Goal: Task Accomplishment & Management: Use online tool/utility

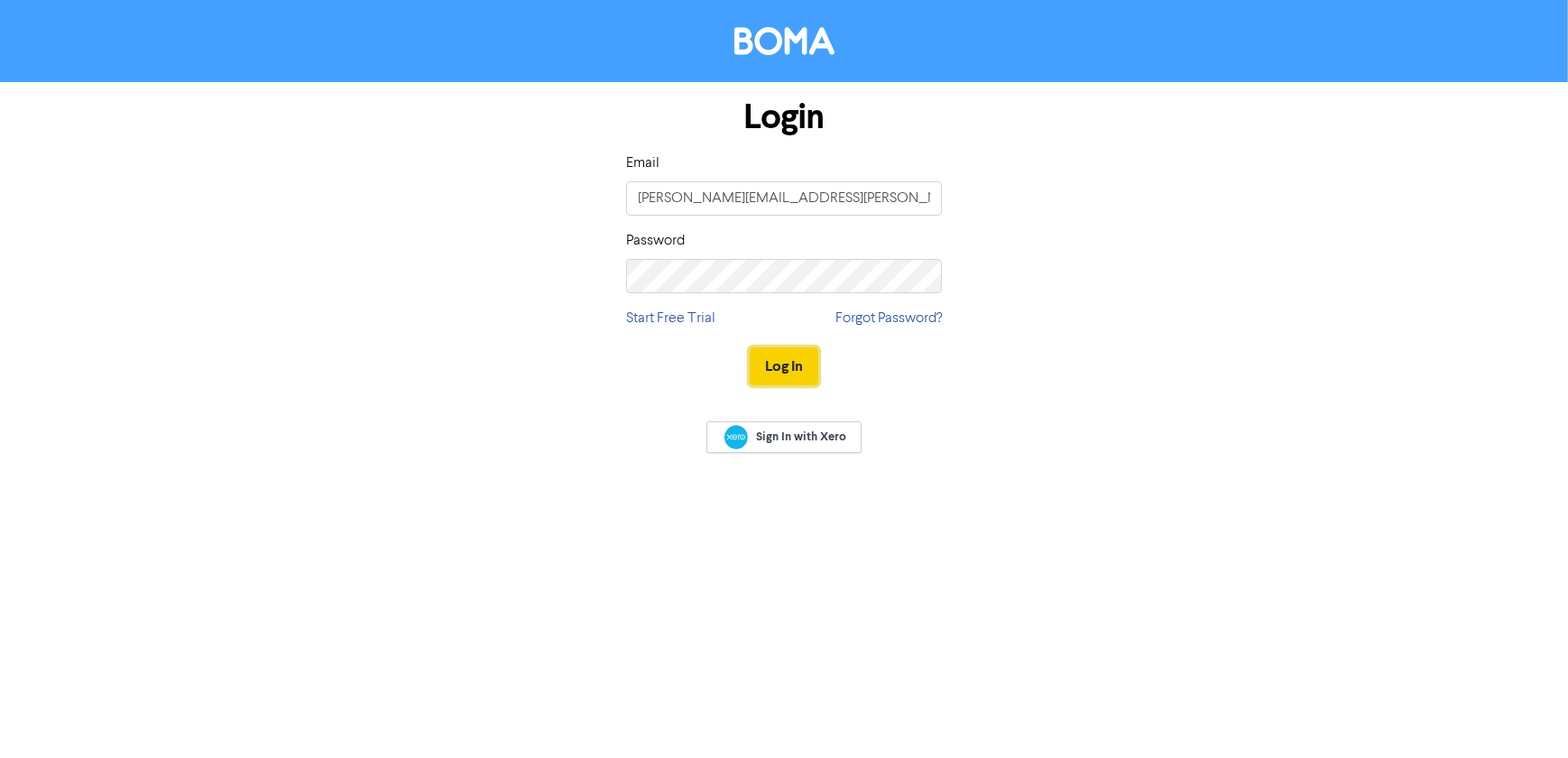
click at [802, 364] on button "Log In" at bounding box center [784, 366] width 69 height 38
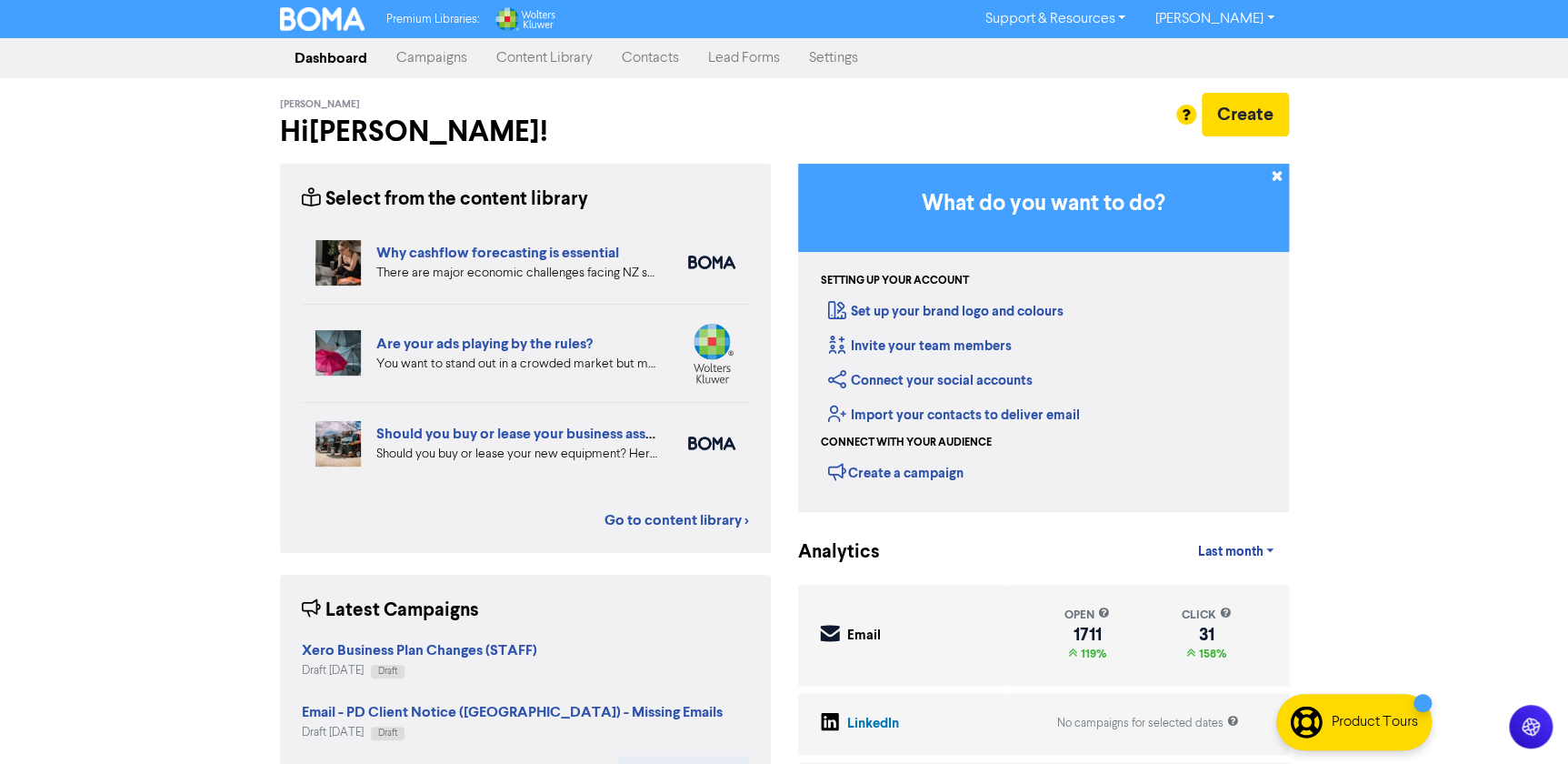
click at [456, 57] on link "Campaigns" at bounding box center [431, 59] width 100 height 37
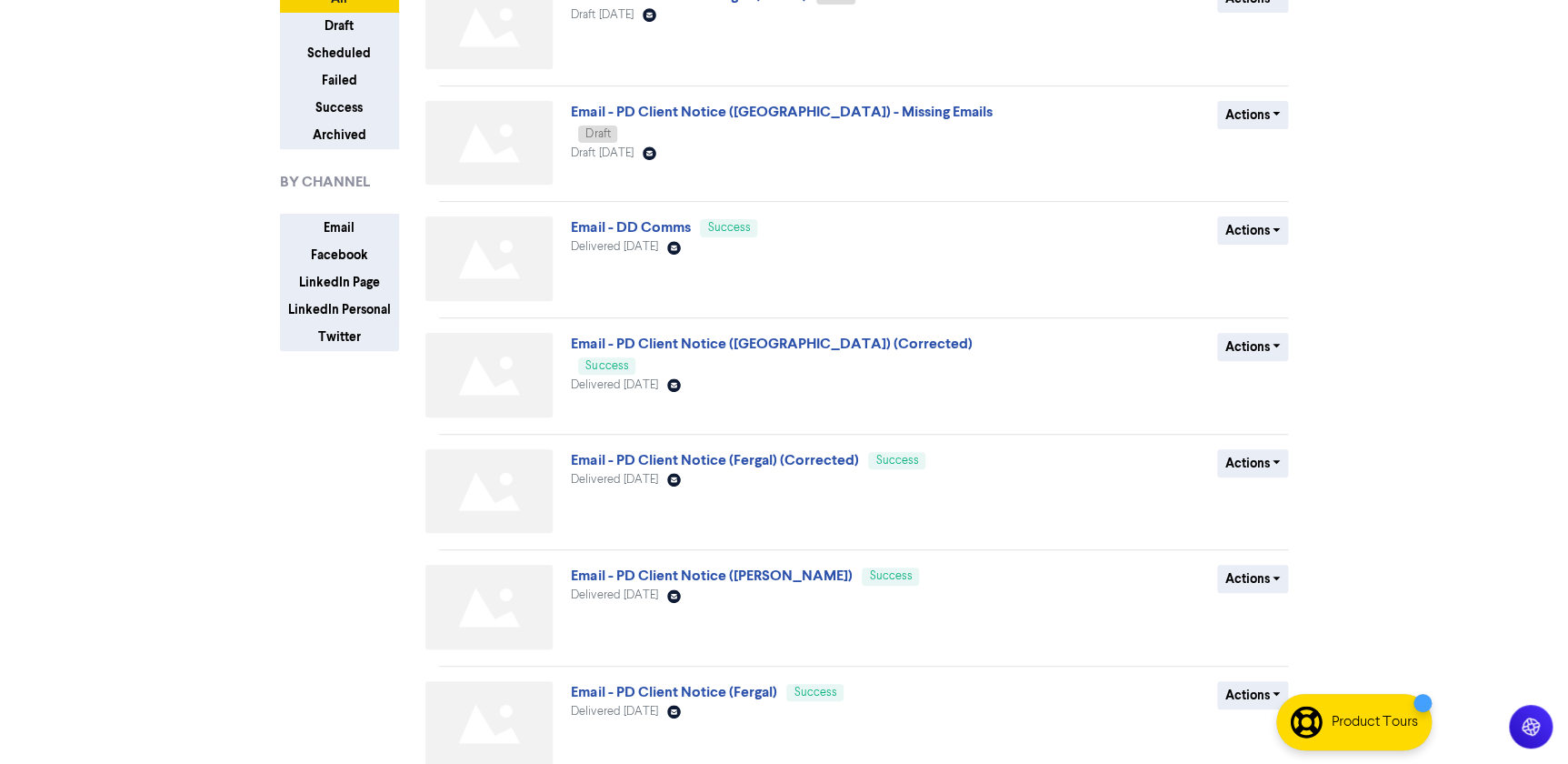
scroll to position [593, 0]
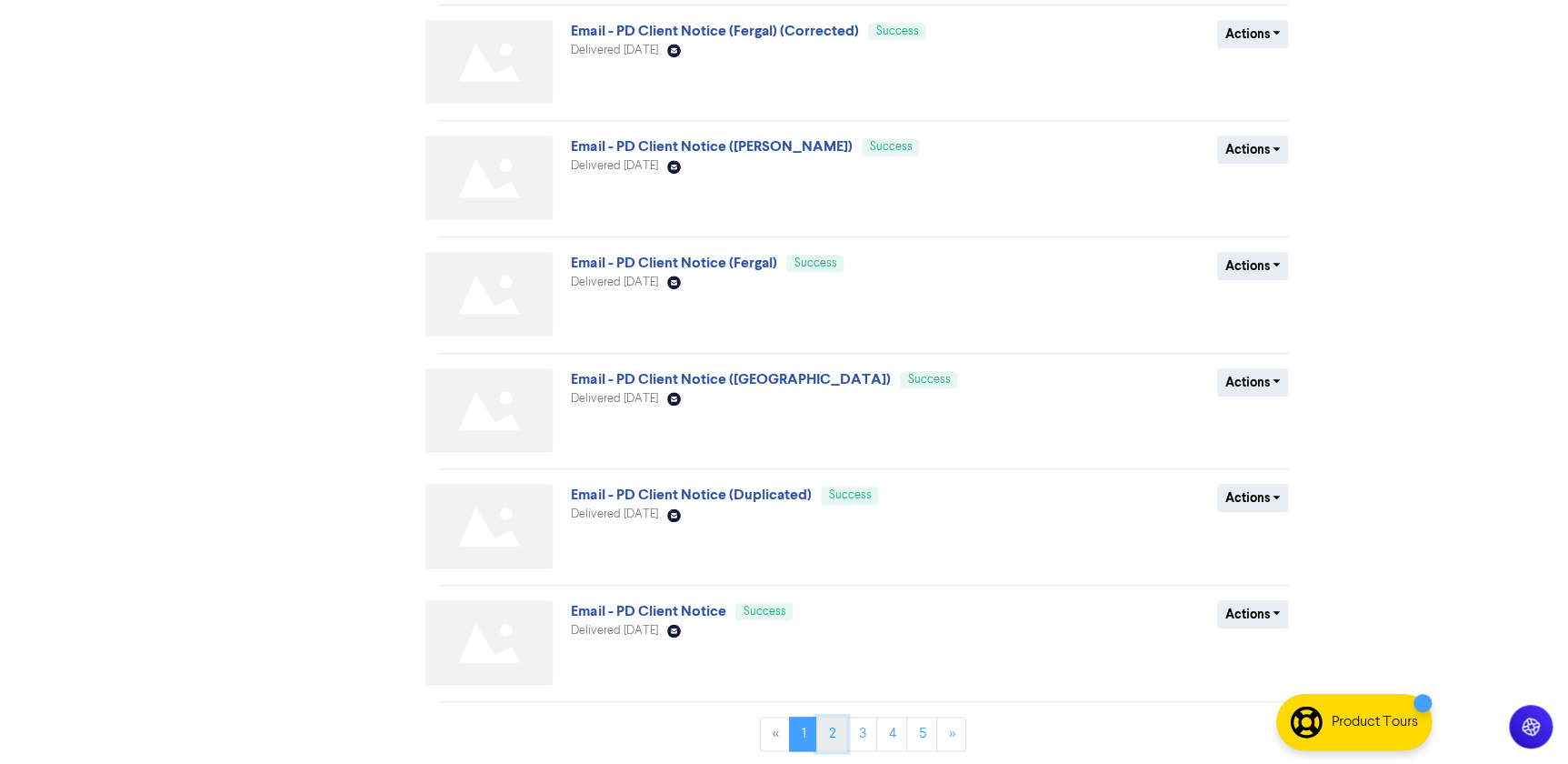
click at [829, 722] on link "2" at bounding box center [831, 734] width 31 height 35
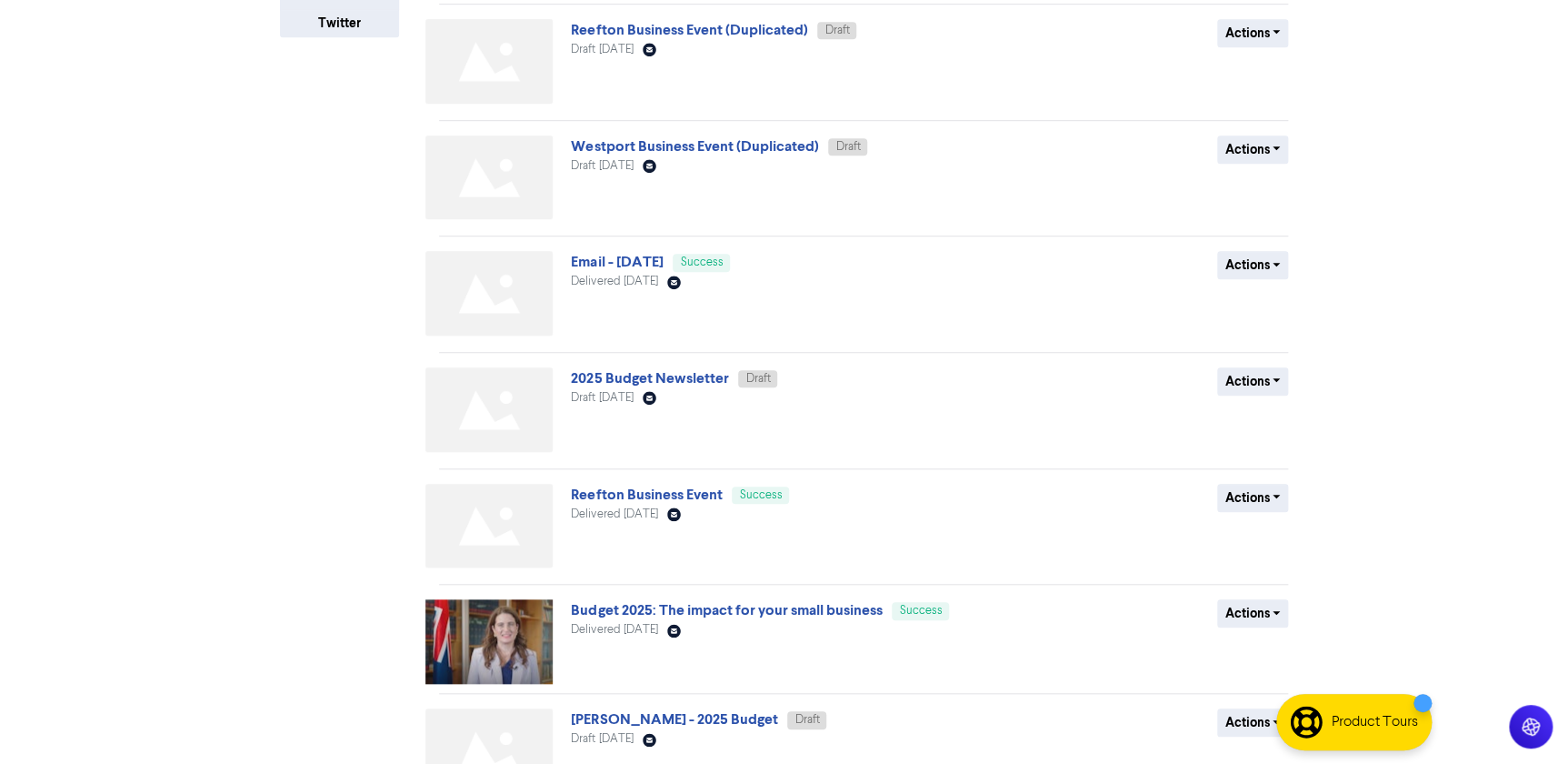
scroll to position [588, 0]
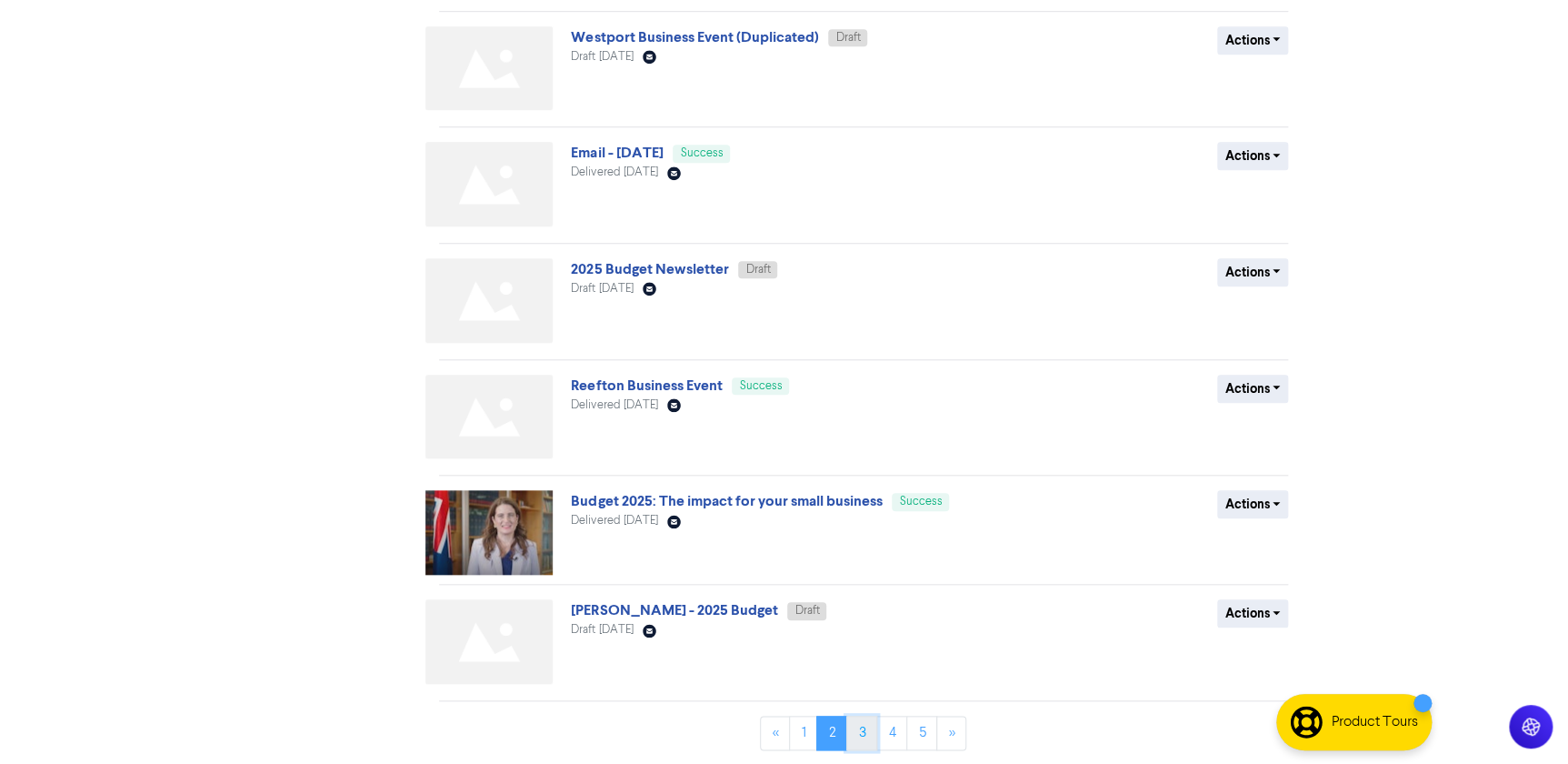
click at [857, 730] on link "3" at bounding box center [862, 733] width 31 height 35
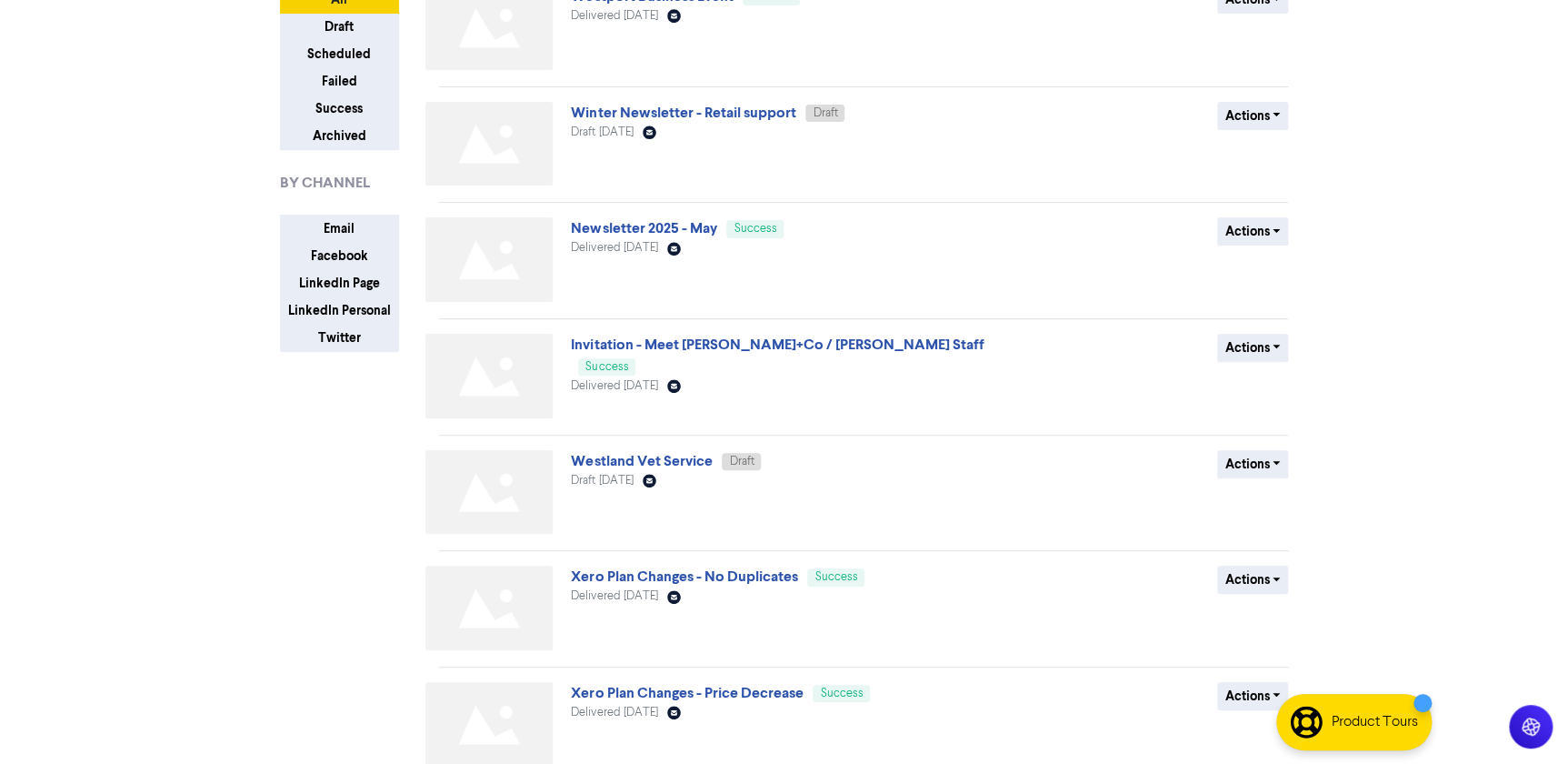
scroll to position [165, 0]
click at [1281, 119] on button "Actions" at bounding box center [1253, 115] width 72 height 28
click at [902, 255] on div "Newsletter 2025 - May Success Delivered [DATE] Email Created with Sketch." at bounding box center [790, 262] width 438 height 92
click at [1278, 227] on button "Actions" at bounding box center [1253, 230] width 72 height 28
click at [1290, 262] on button "Duplicate" at bounding box center [1290, 269] width 144 height 29
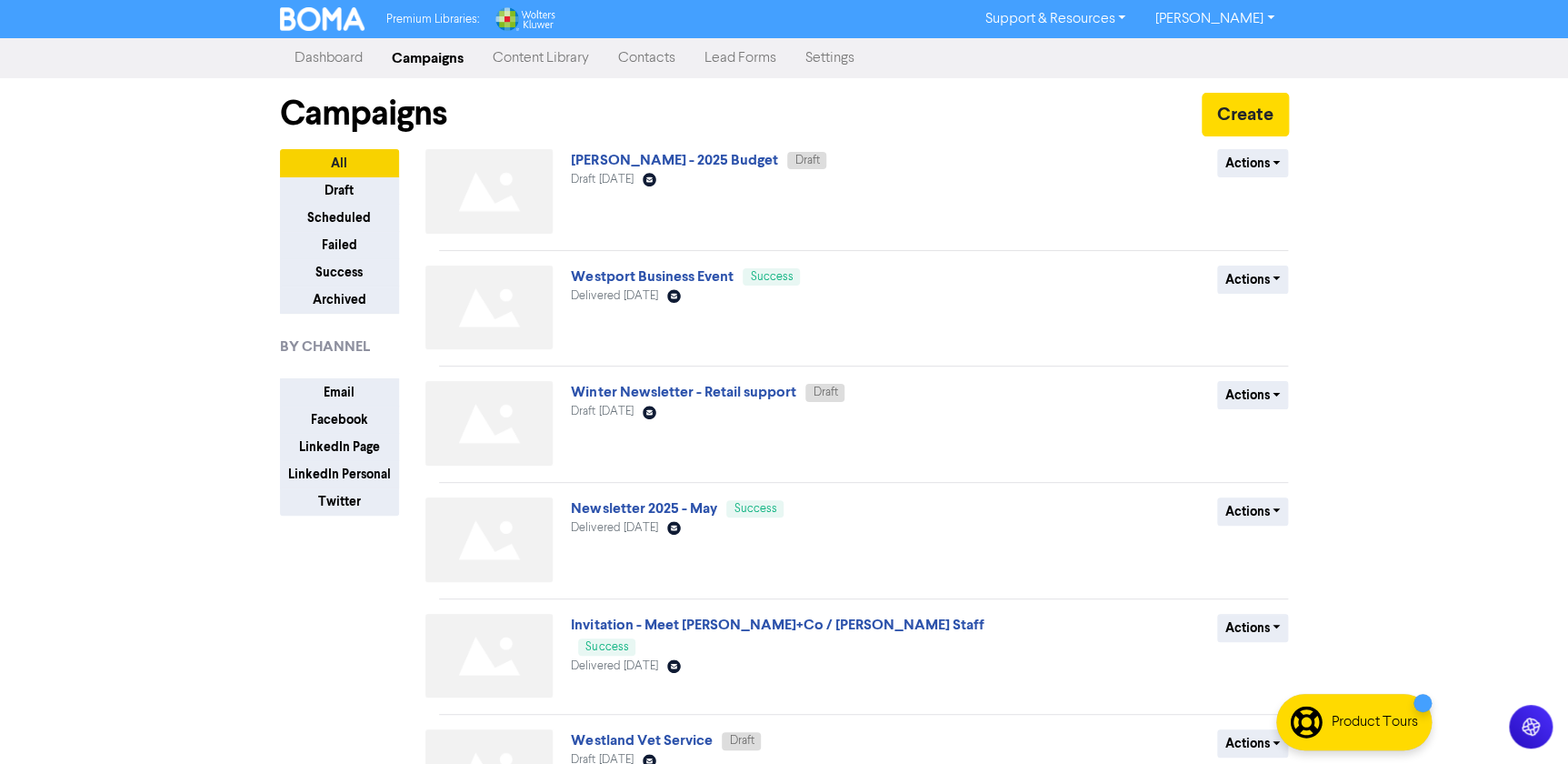
scroll to position [593, 0]
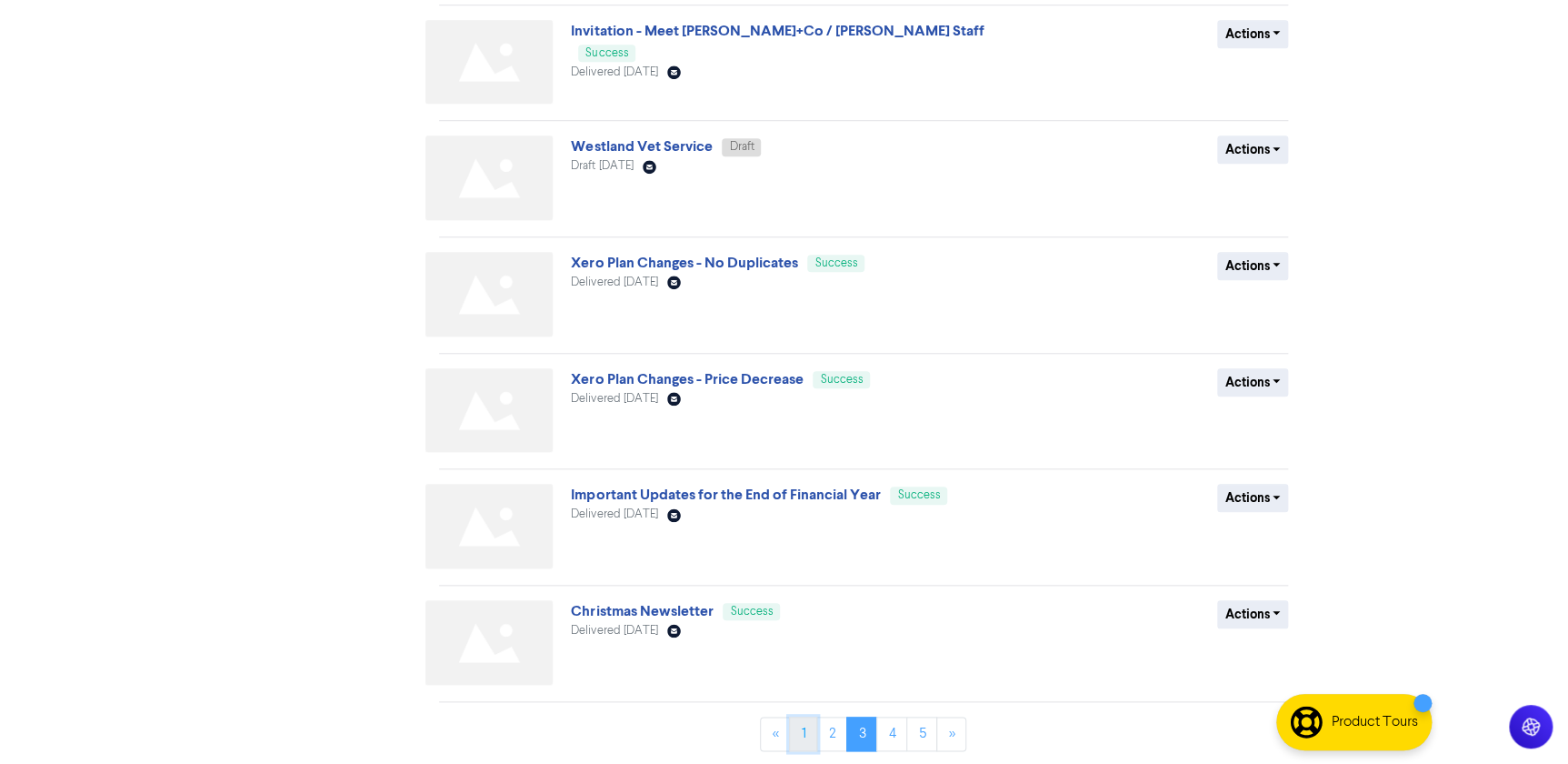
click at [808, 725] on link "1" at bounding box center [802, 734] width 28 height 35
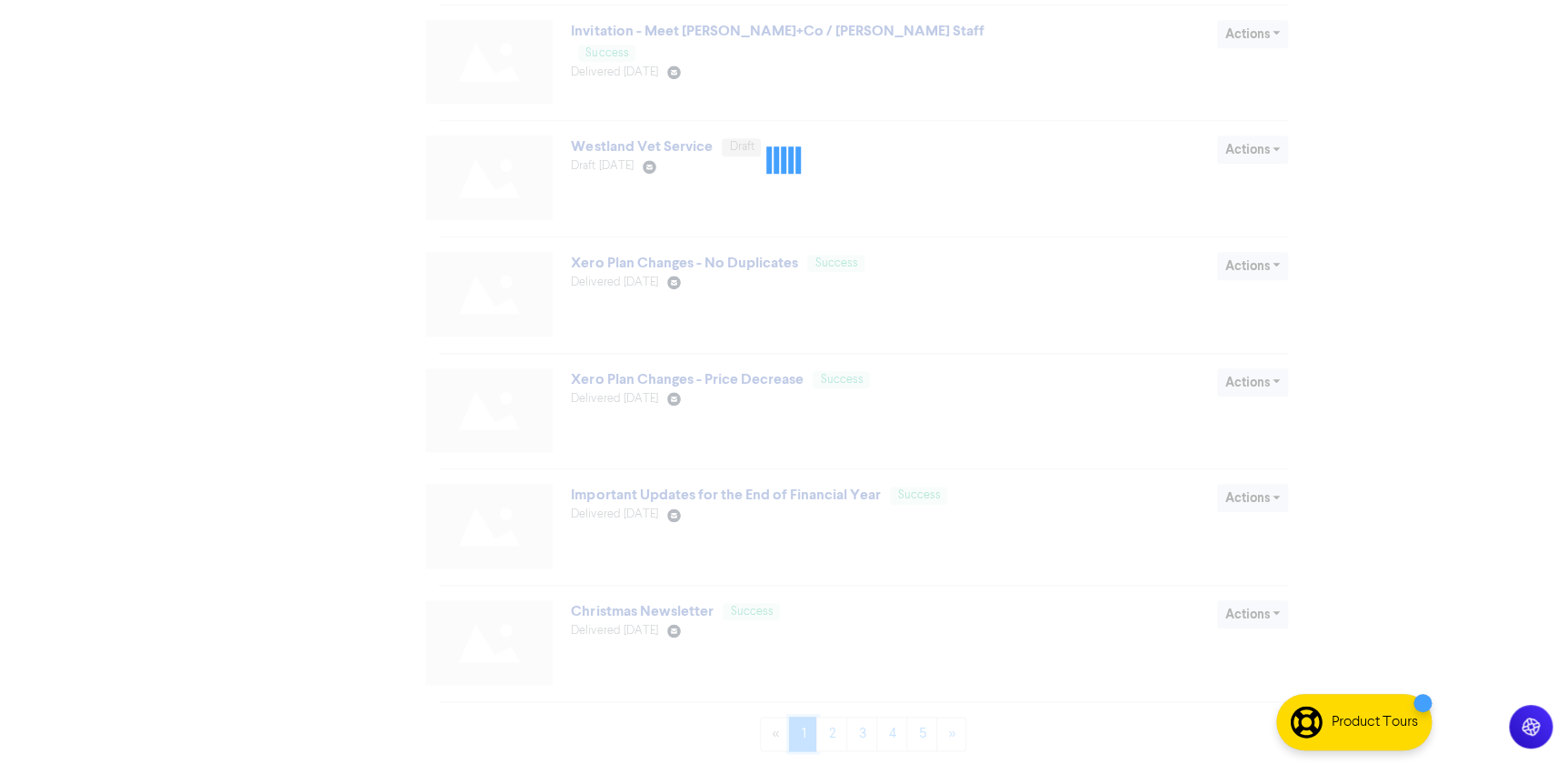
scroll to position [0, 0]
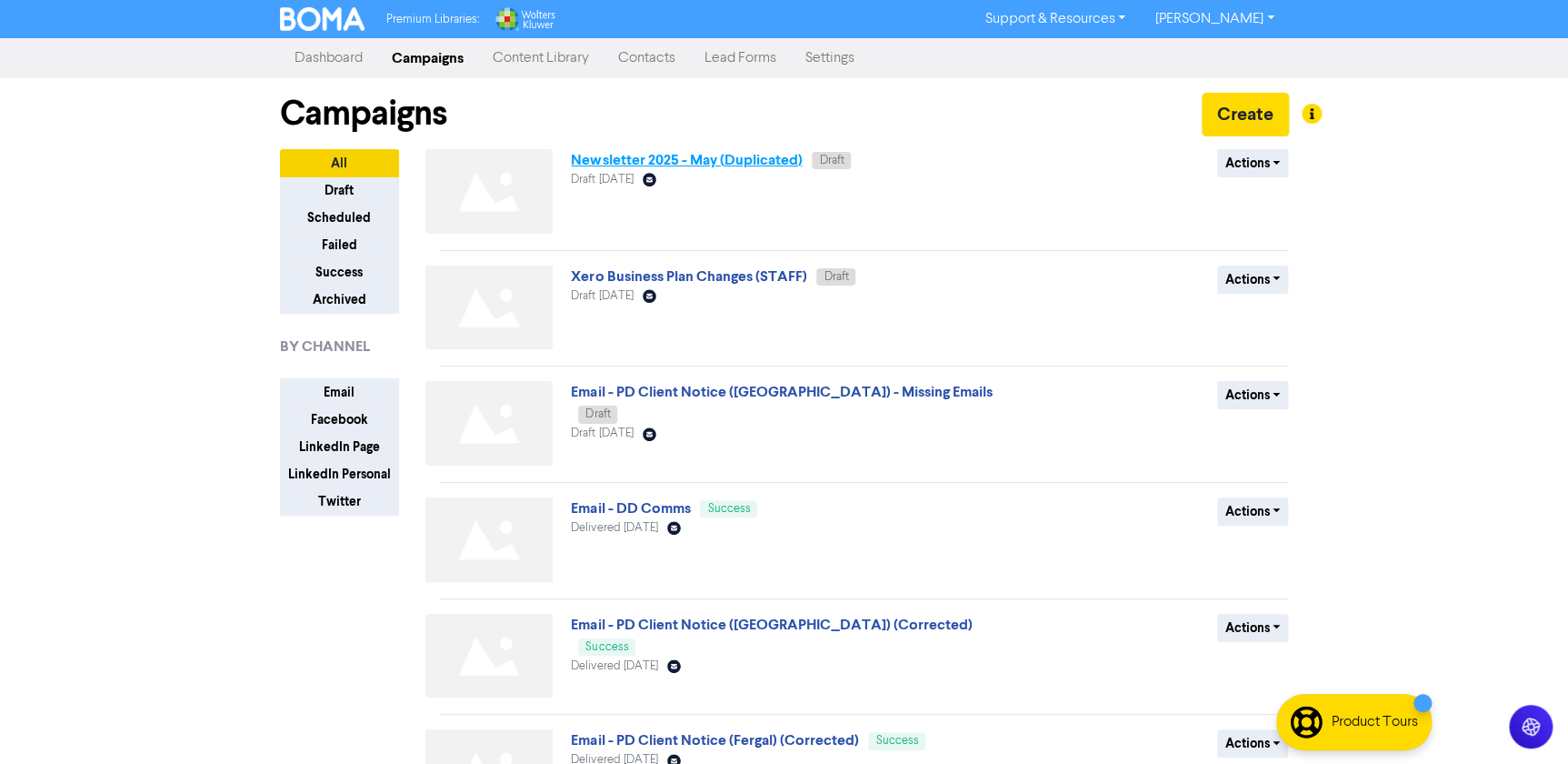
click at [715, 151] on link "Newsletter 2025 - May (Duplicated)" at bounding box center [687, 160] width 231 height 18
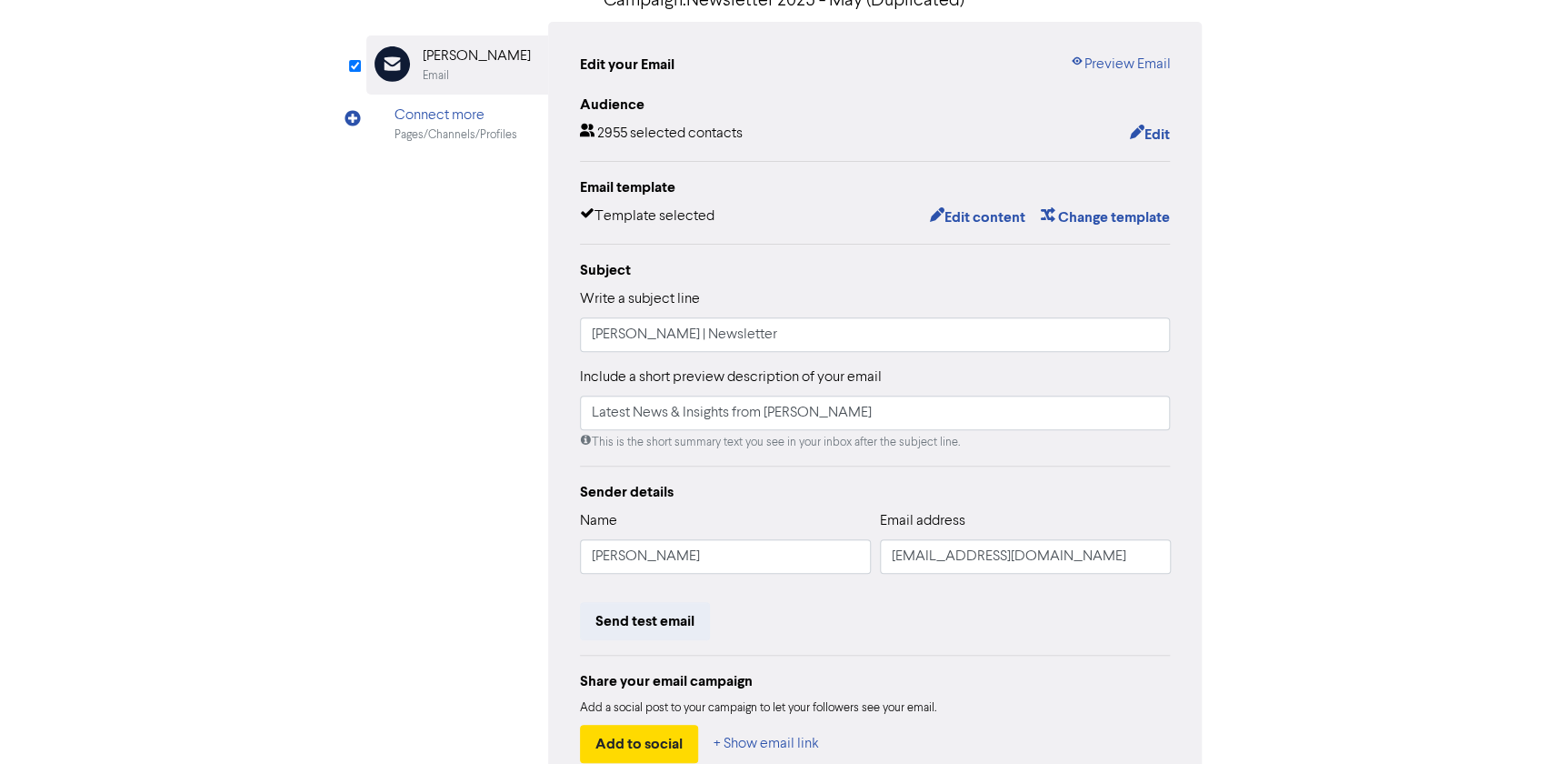
scroll to position [165, 0]
click at [1112, 67] on link "Preview Email" at bounding box center [1119, 64] width 101 height 22
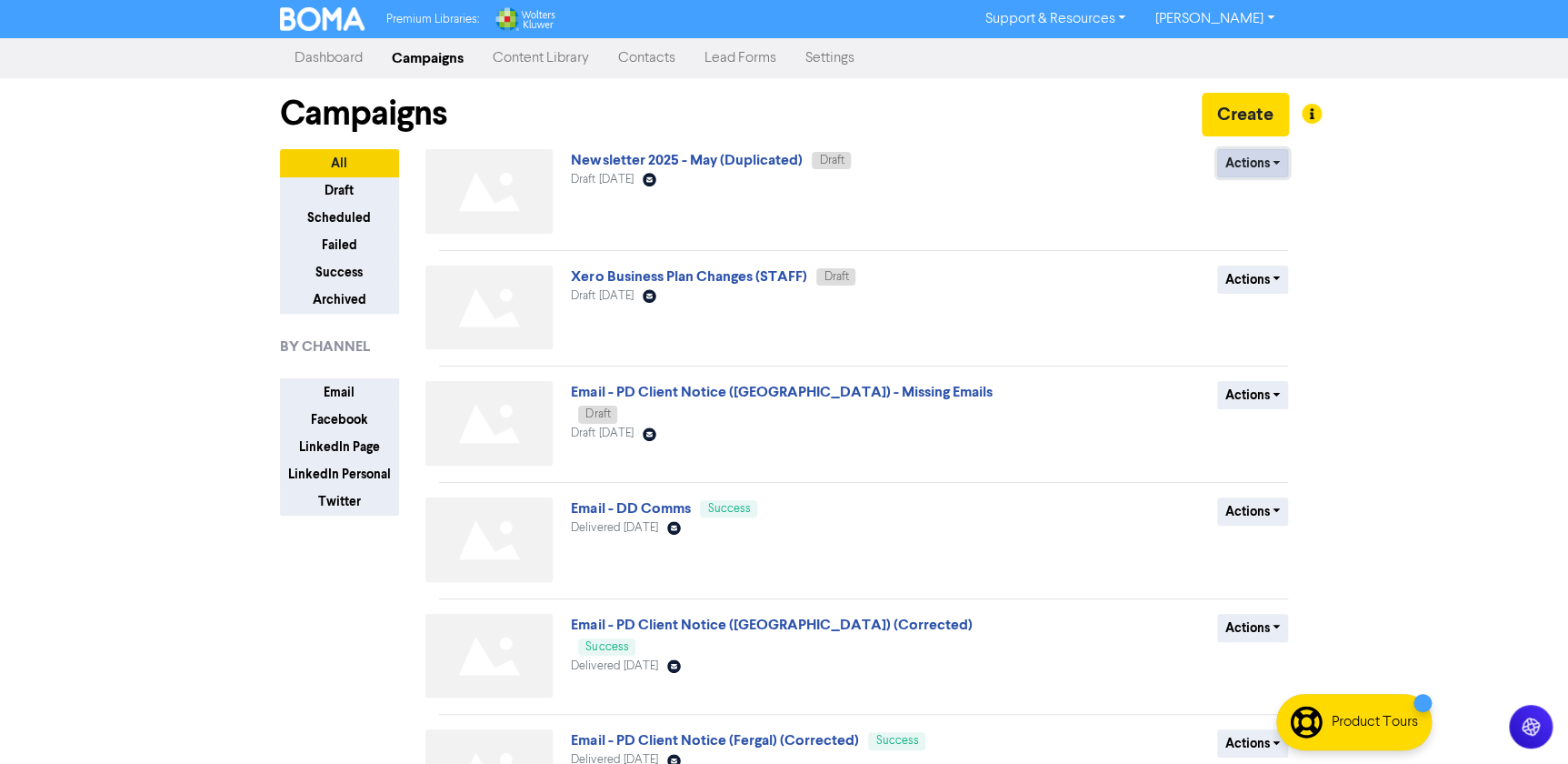
click at [1245, 167] on button "Actions" at bounding box center [1253, 163] width 72 height 28
click at [1266, 259] on button "Rename" at bounding box center [1290, 260] width 144 height 29
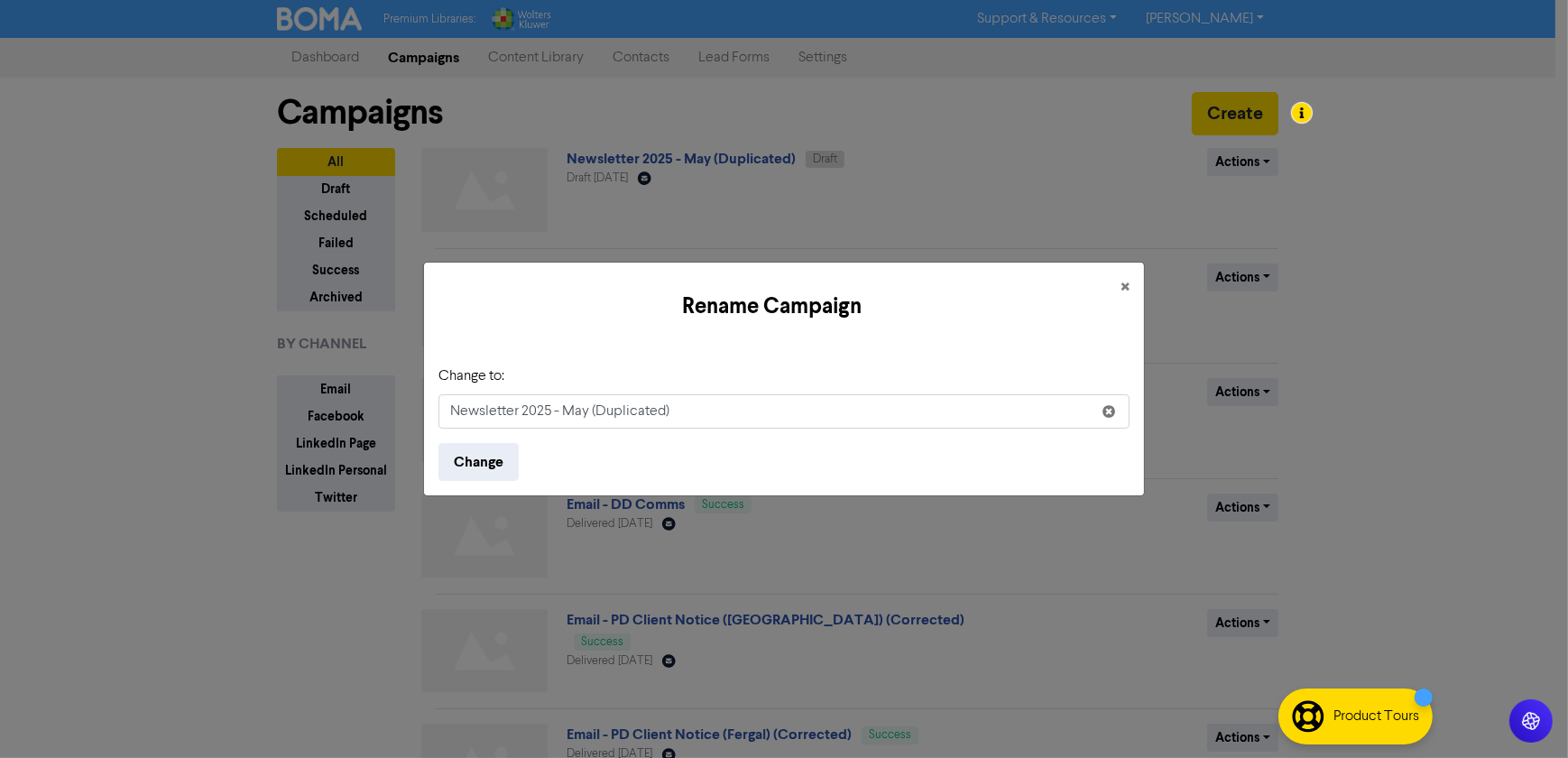
drag, startPoint x: 704, startPoint y: 411, endPoint x: 562, endPoint y: 402, distance: 142.3
click at [562, 402] on input "Newsletter 2025 - May (Duplicated)" at bounding box center [784, 411] width 691 height 34
drag, startPoint x: 547, startPoint y: 408, endPoint x: 535, endPoint y: 408, distance: 12.0
click at [535, 408] on input "Newsletter 2025 - [DATE]" at bounding box center [784, 411] width 691 height 34
drag, startPoint x: 552, startPoint y: 413, endPoint x: 521, endPoint y: 413, distance: 31.0
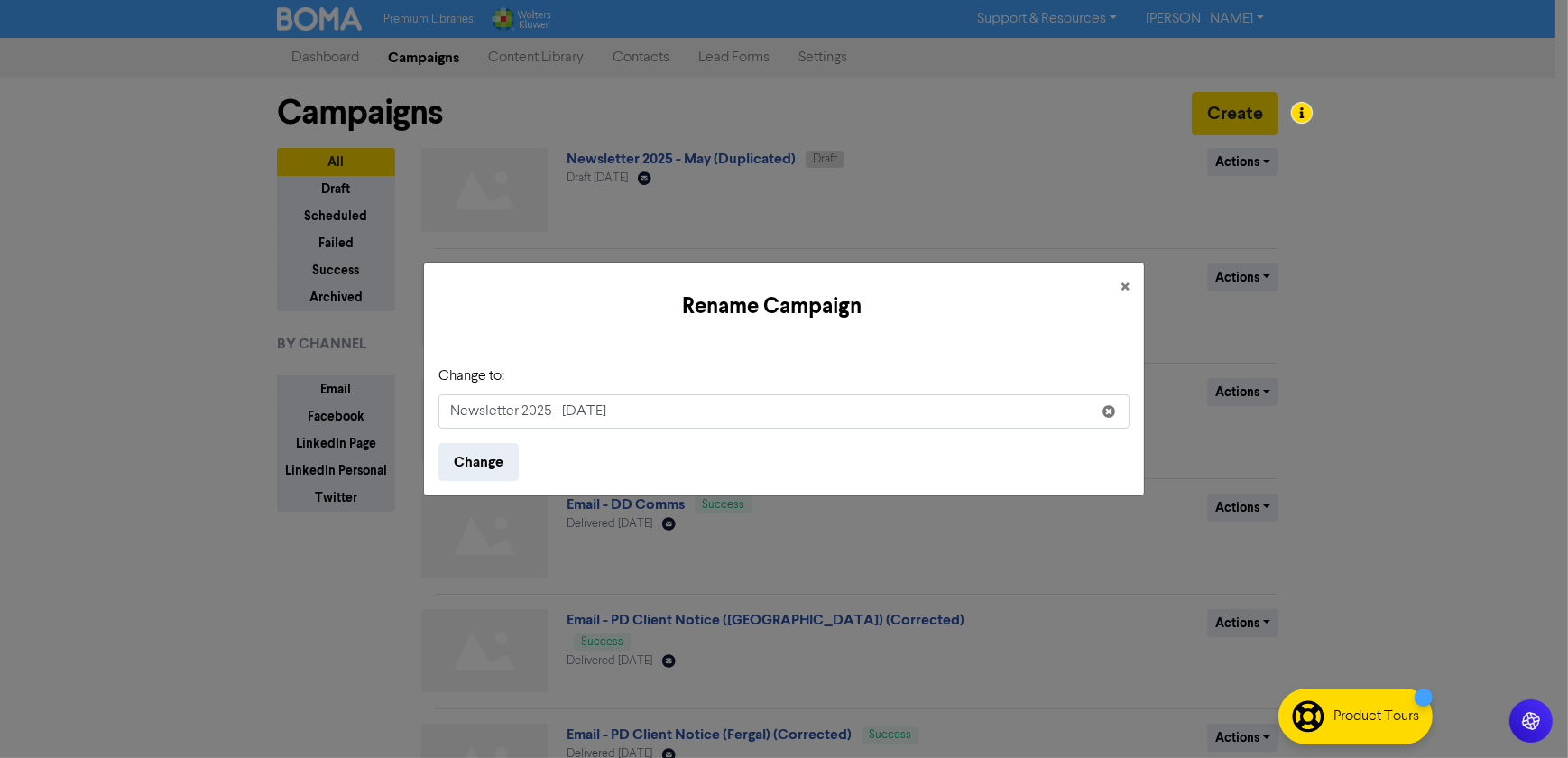
click at [521, 413] on input "Newsletter 2025 - [DATE]" at bounding box center [784, 411] width 691 height 34
click at [811, 395] on input "Newsletter - [DATE]" at bounding box center [784, 411] width 691 height 34
type input "Newsletter - [DATE]"
click at [492, 458] on button "Change" at bounding box center [479, 462] width 80 height 38
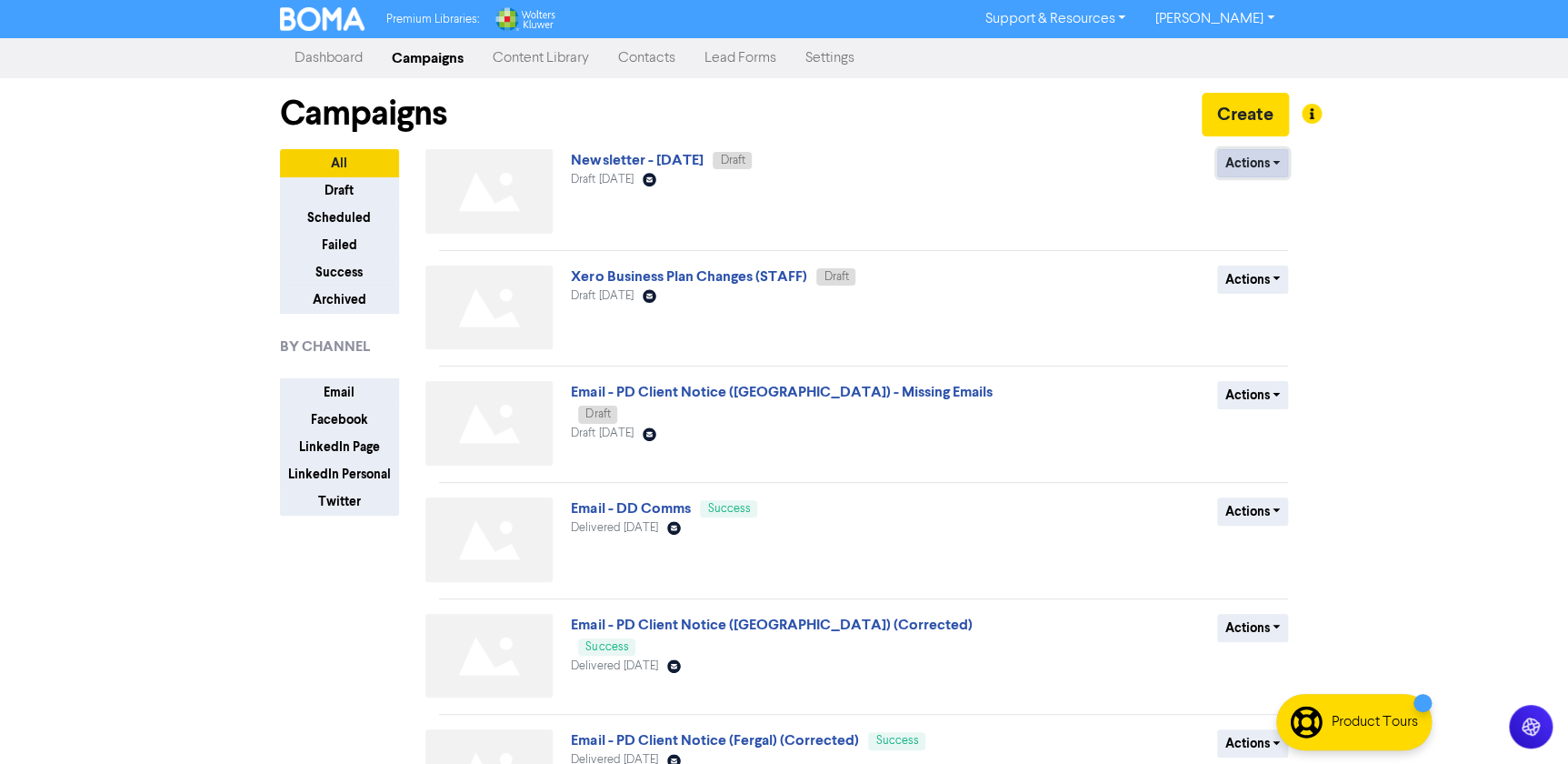
click at [1267, 157] on button "Actions" at bounding box center [1253, 163] width 72 height 28
click at [695, 154] on link "Newsletter - [DATE]" at bounding box center [637, 160] width 132 height 18
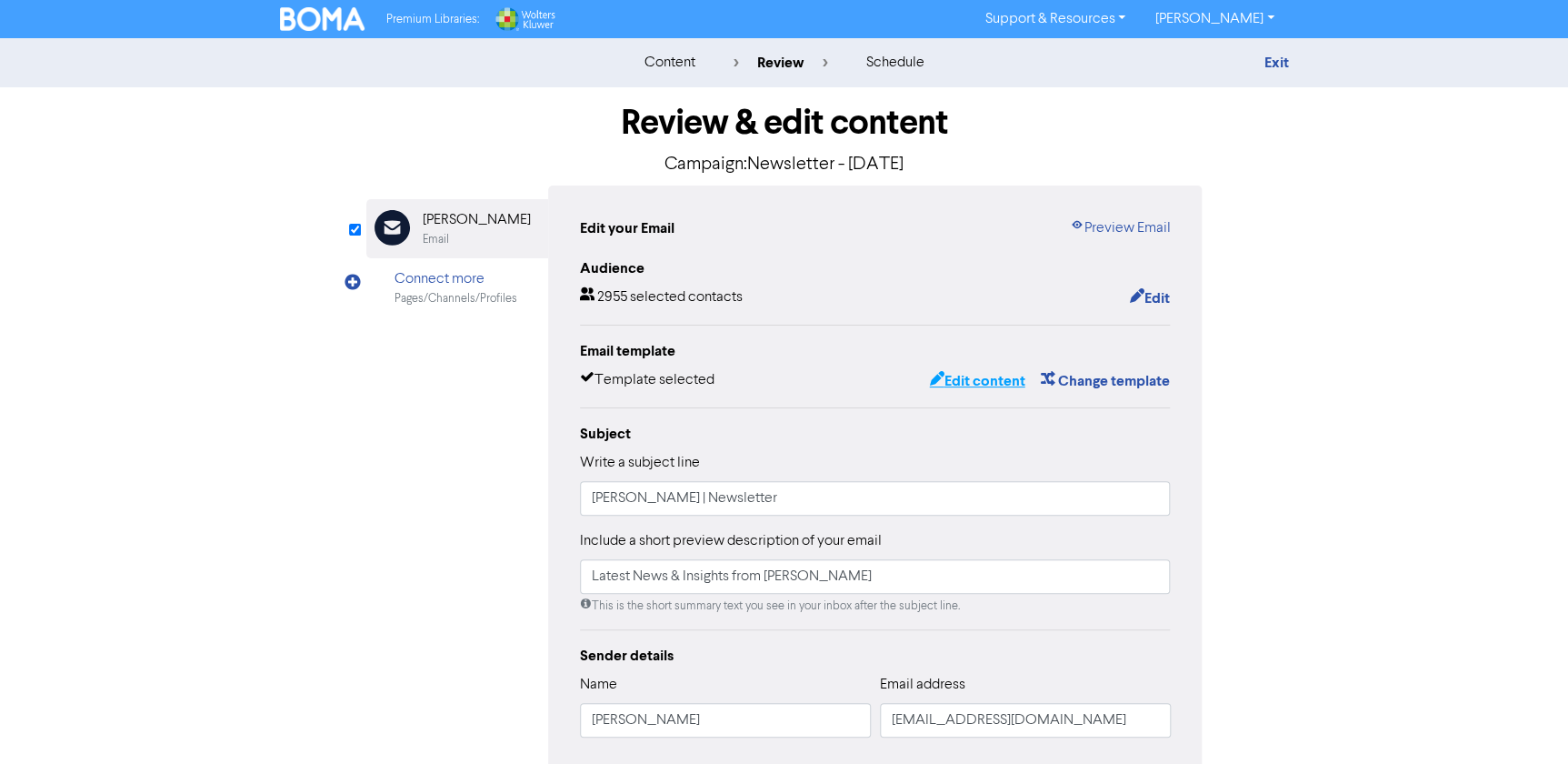
click at [995, 376] on button "Edit content" at bounding box center [976, 381] width 97 height 24
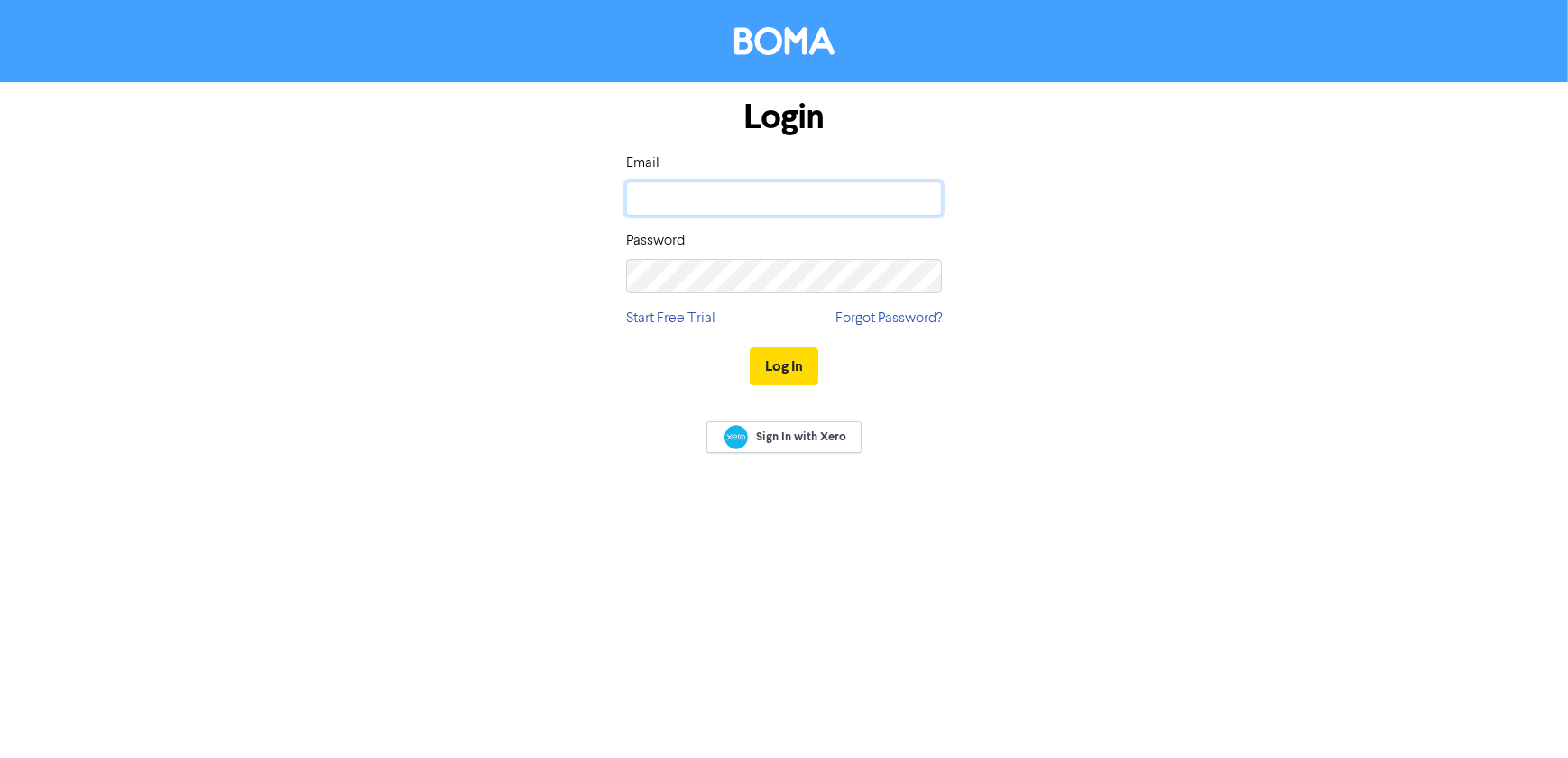
type input "[PERSON_NAME][EMAIL_ADDRESS][PERSON_NAME][DOMAIN_NAME]"
drag, startPoint x: 789, startPoint y: 328, endPoint x: 795, endPoint y: 365, distance: 37.5
click at [790, 331] on div "Login Email leah.newcombe@ashtonwheelans.co.nz Password Start Free Trial Forgot…" at bounding box center [784, 243] width 343 height 321
click at [795, 365] on button "Log In" at bounding box center [784, 366] width 69 height 38
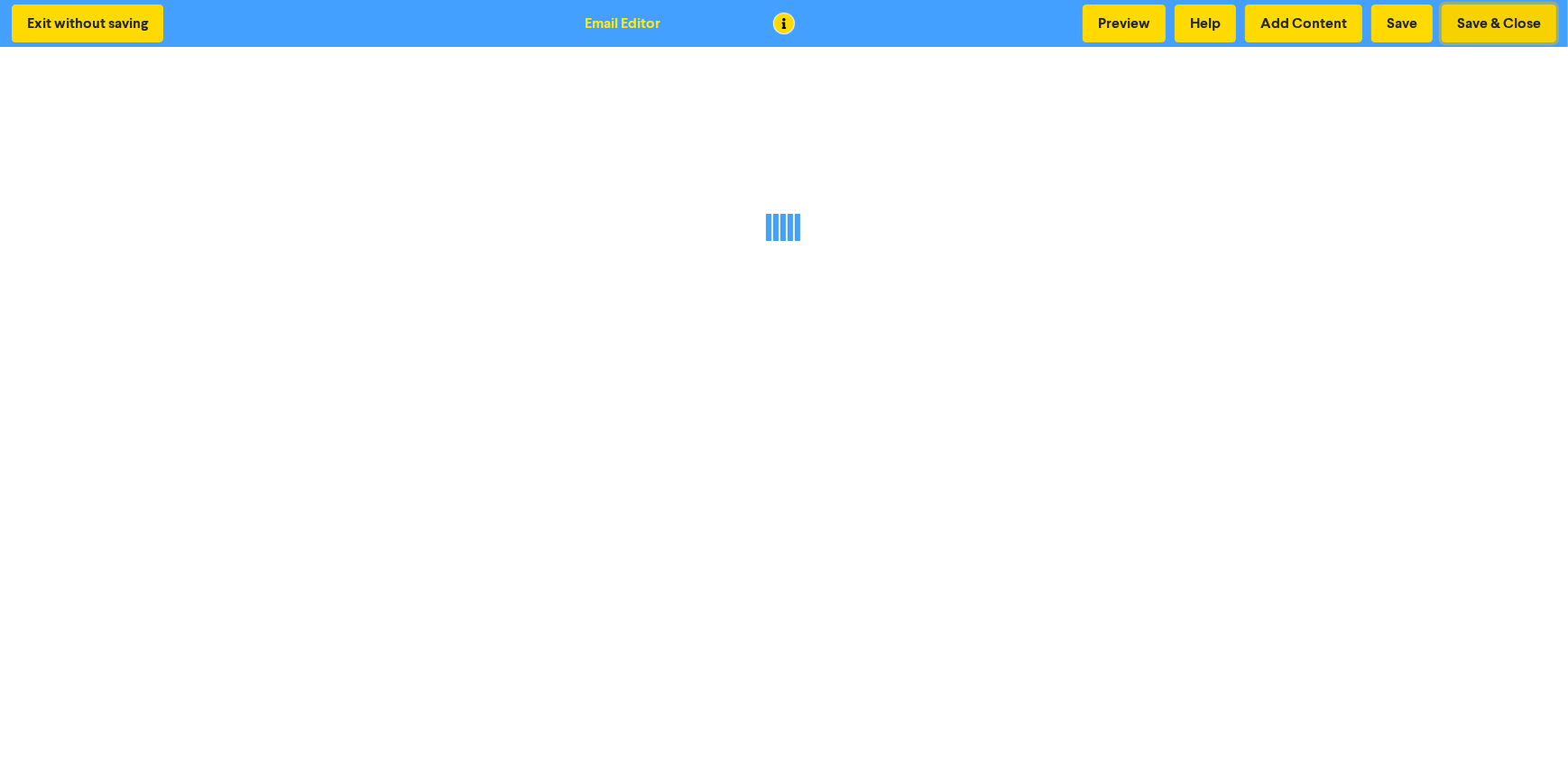
click at [1492, 24] on button "Save & Close" at bounding box center [1499, 24] width 115 height 38
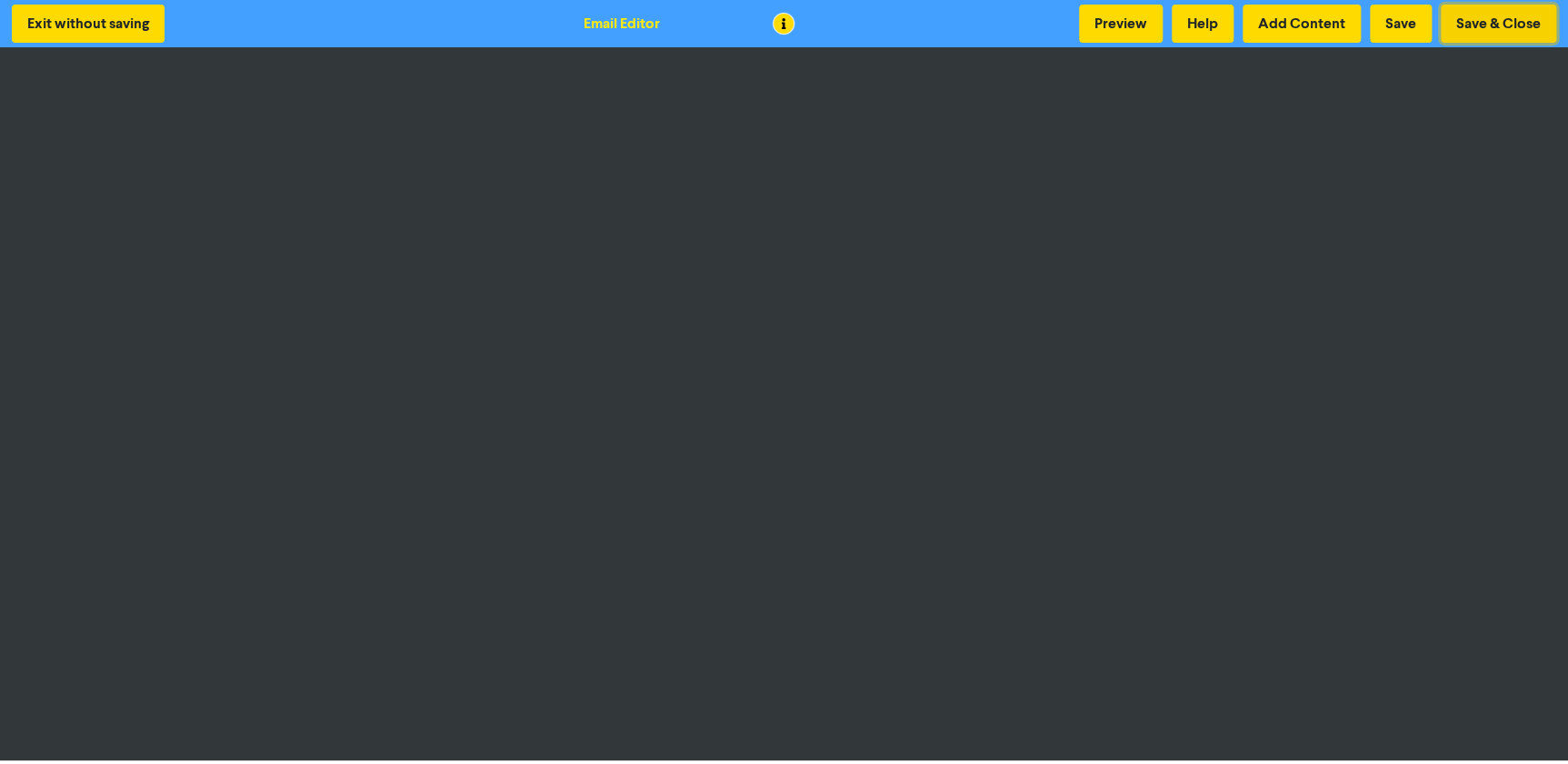
click at [1519, 25] on button "Save & Close" at bounding box center [1499, 24] width 116 height 39
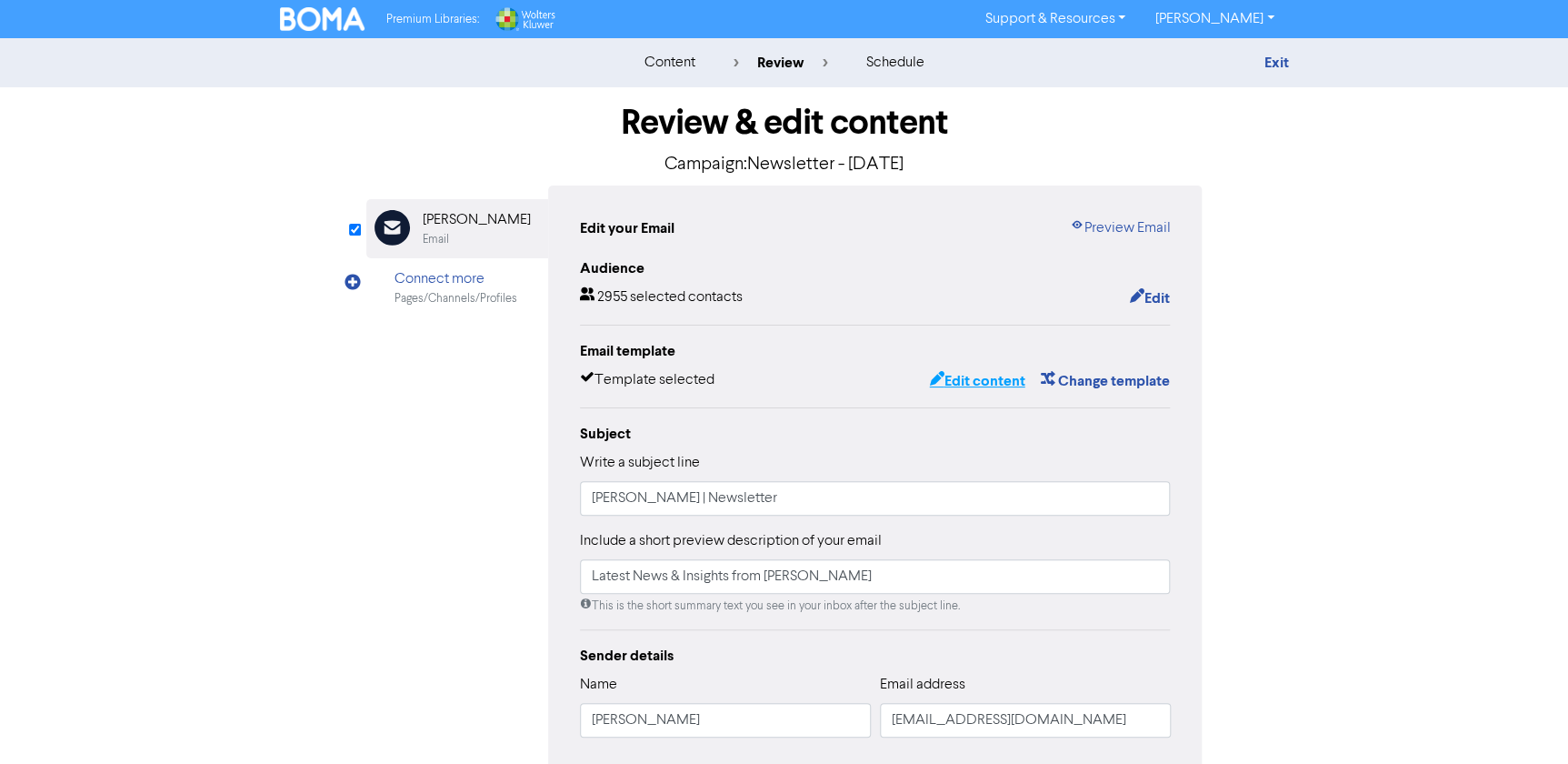
click at [979, 383] on button "Edit content" at bounding box center [976, 381] width 97 height 24
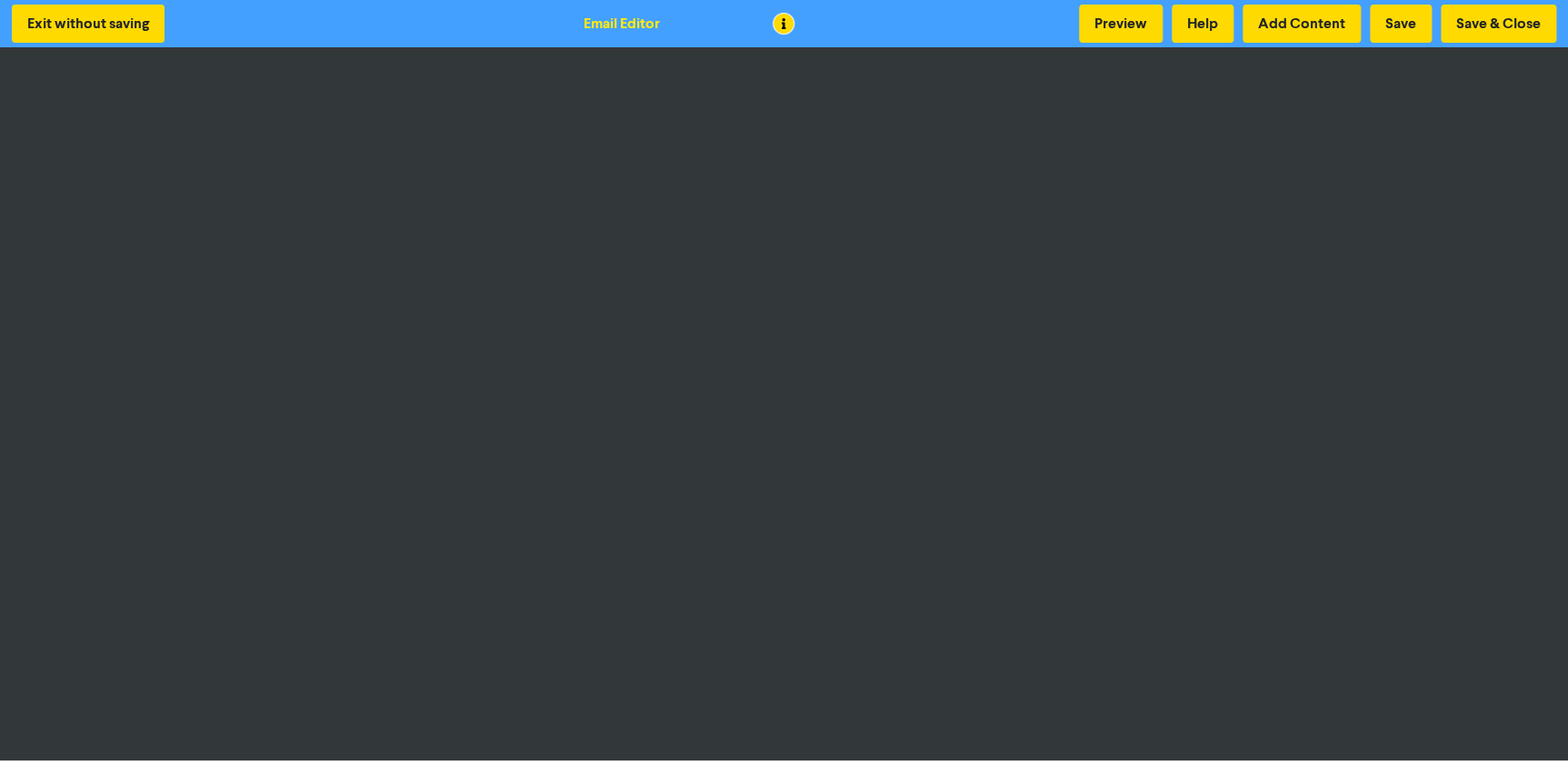
click at [1435, 40] on div "Preview Help Add Content Save Save & Close" at bounding box center [1317, 24] width 486 height 39
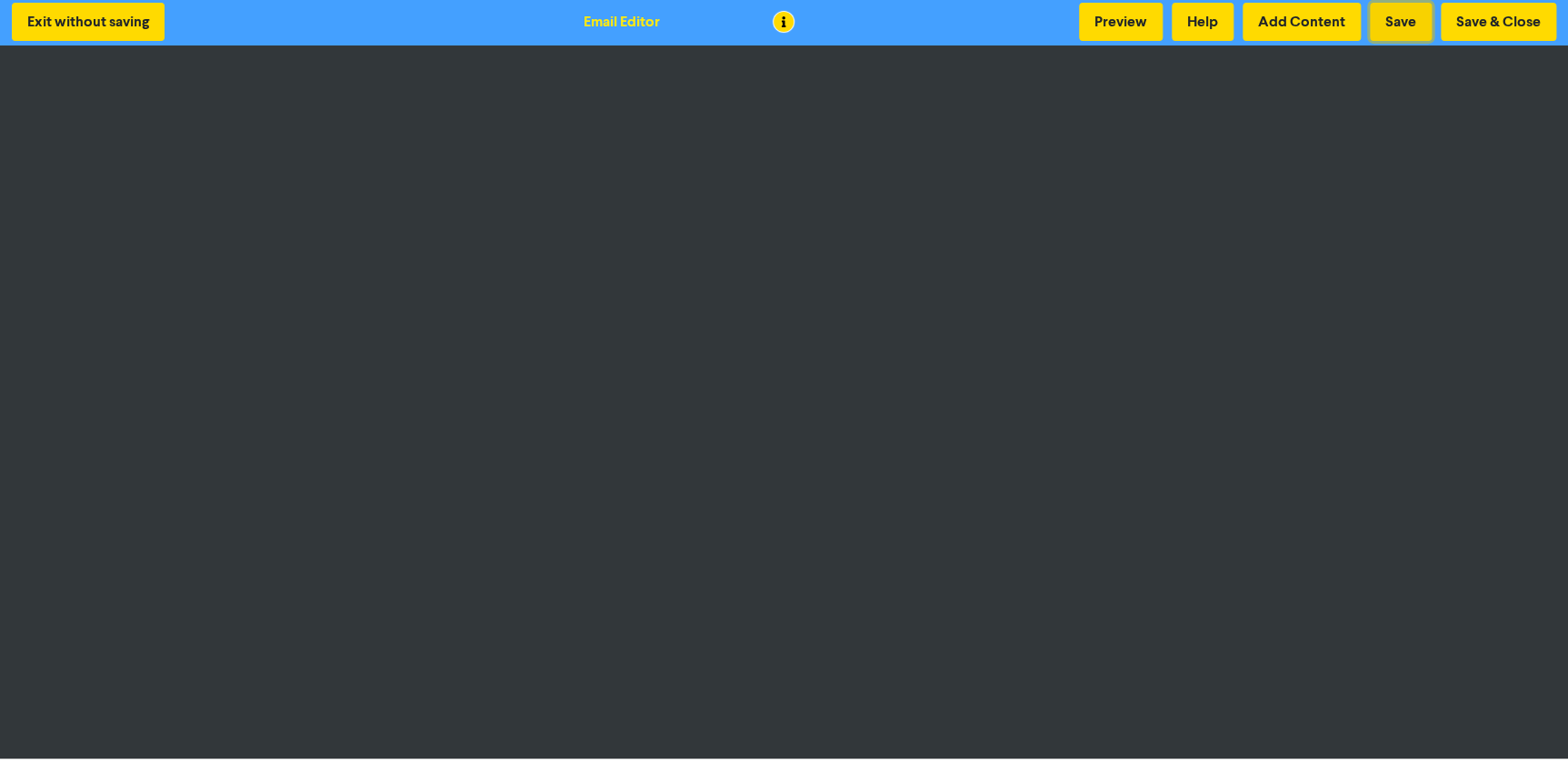
drag, startPoint x: 1386, startPoint y: 29, endPoint x: 1391, endPoint y: 48, distance: 19.6
click at [1385, 29] on button "Save" at bounding box center [1400, 22] width 62 height 39
